Goal: Transaction & Acquisition: Purchase product/service

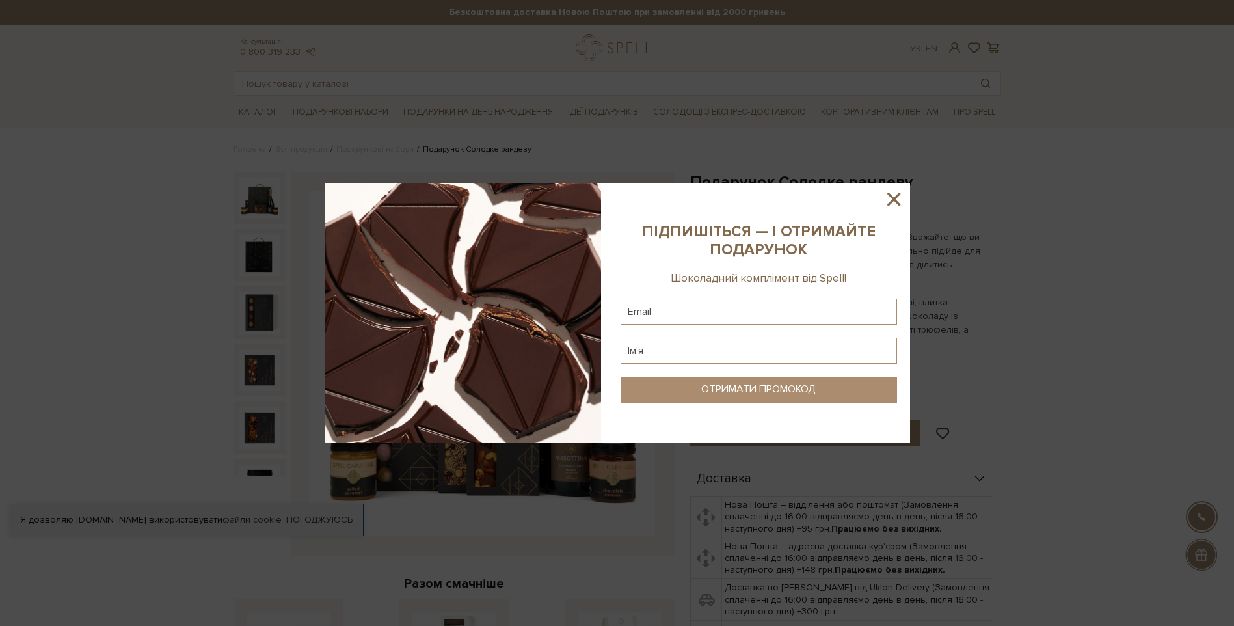
click at [896, 198] on icon at bounding box center [894, 199] width 22 height 22
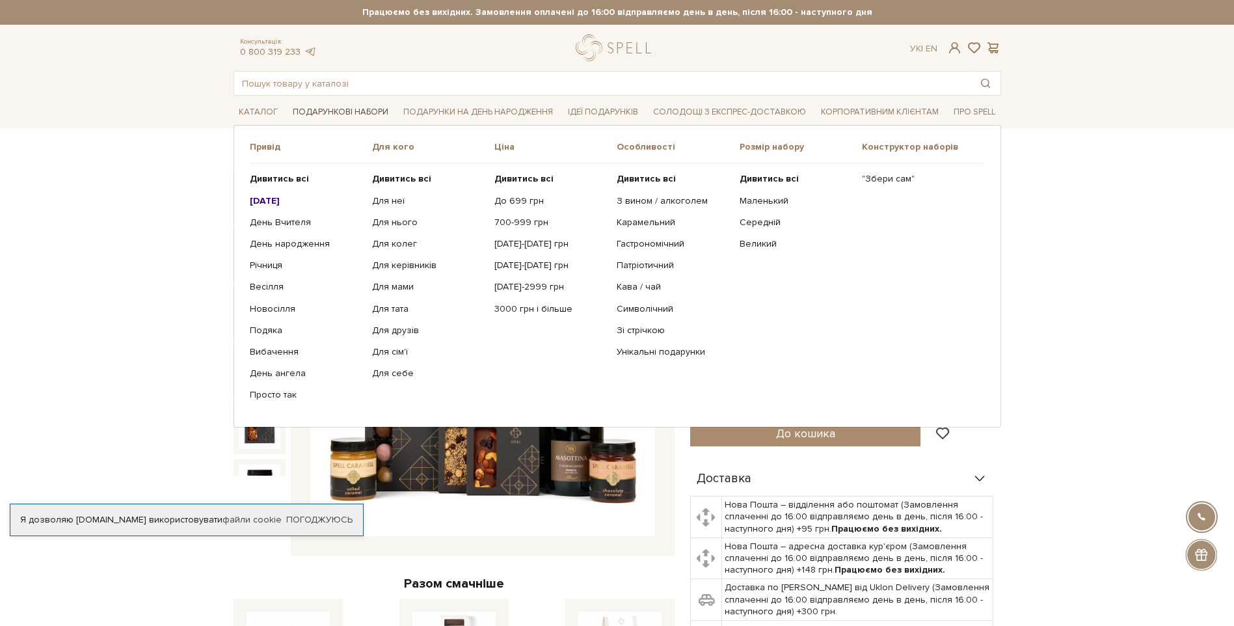
click at [305, 111] on link "Подарункові набори" at bounding box center [340, 112] width 106 height 20
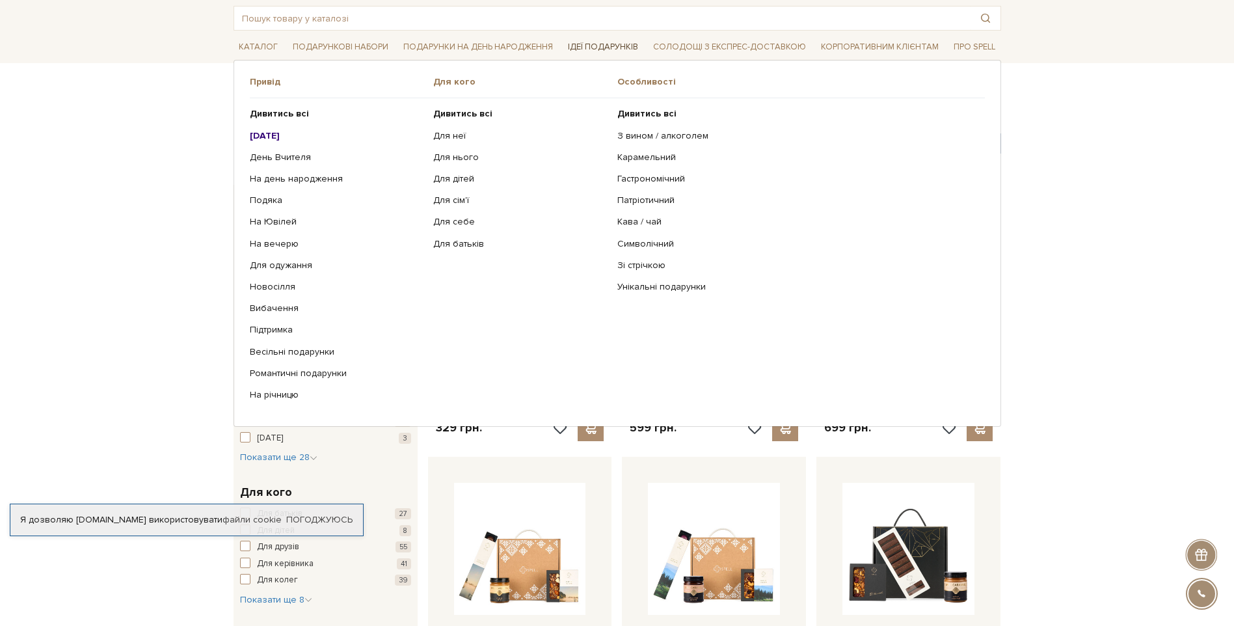
click at [602, 46] on link "Ідеї подарунків" at bounding box center [603, 47] width 81 height 20
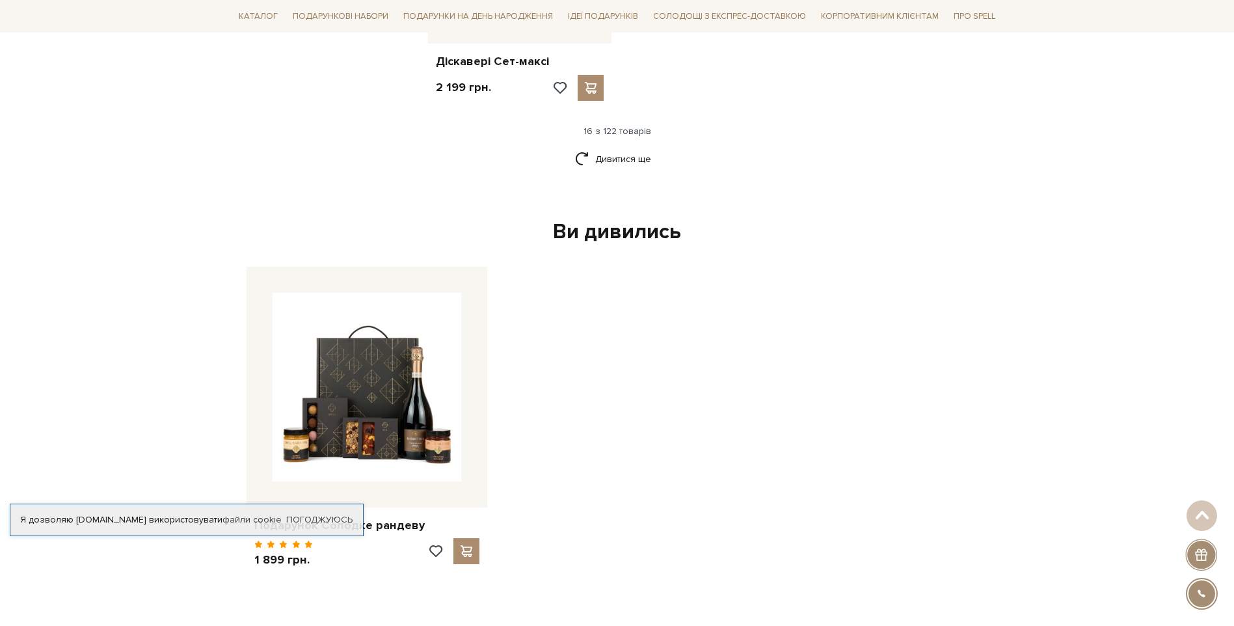
scroll to position [1886, 0]
